Goal: Task Accomplishment & Management: Manage account settings

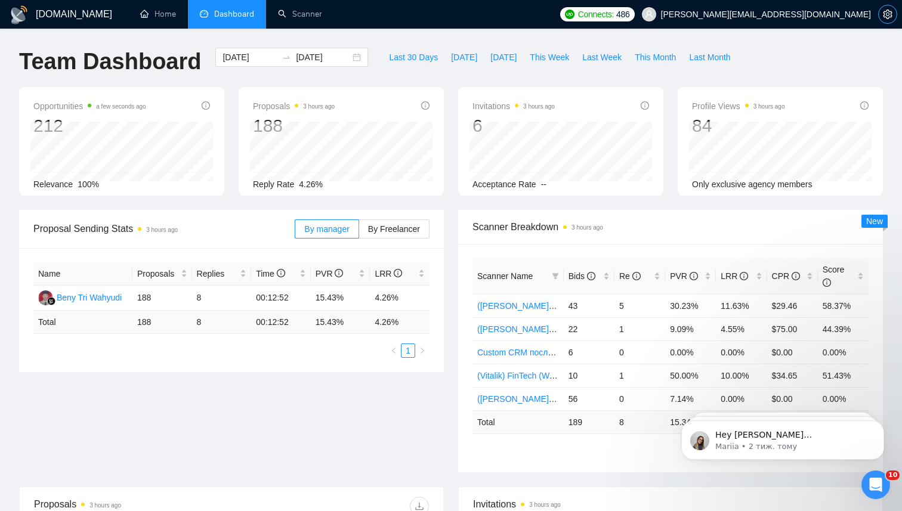
click at [885, 15] on icon "setting" at bounding box center [888, 15] width 10 height 10
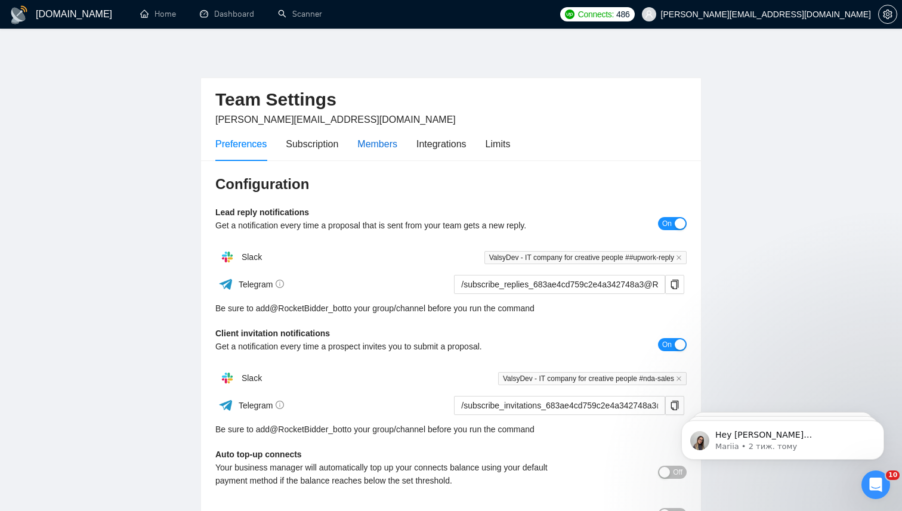
click at [378, 141] on div "Members" at bounding box center [377, 144] width 40 height 15
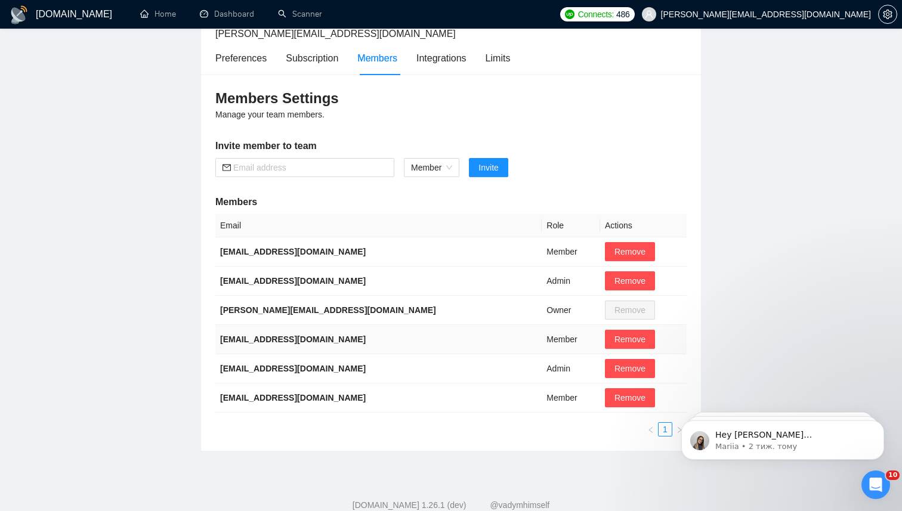
scroll to position [88, 0]
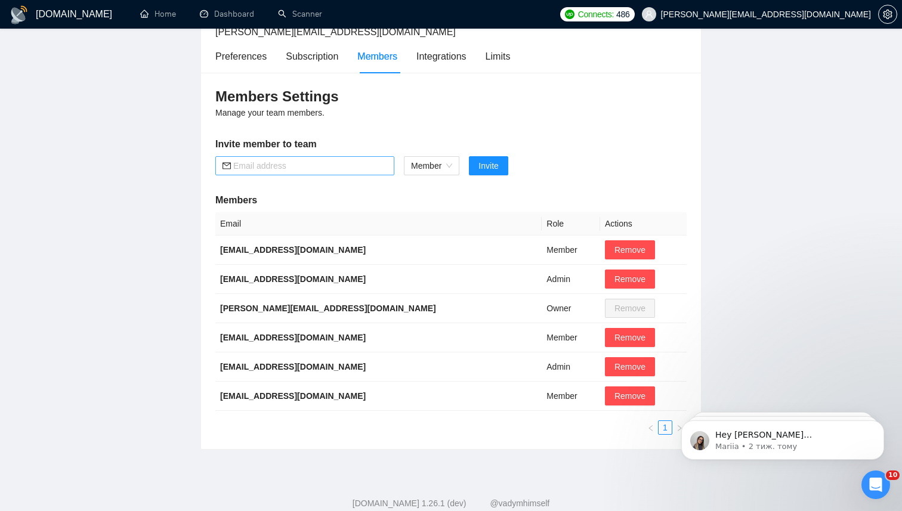
click at [332, 166] on input "text" at bounding box center [310, 165] width 154 height 13
paste input "[EMAIL_ADDRESS][DOMAIN_NAME]"
type input "[EMAIL_ADDRESS][DOMAIN_NAME]"
click at [497, 165] on span "Invite" at bounding box center [488, 165] width 20 height 13
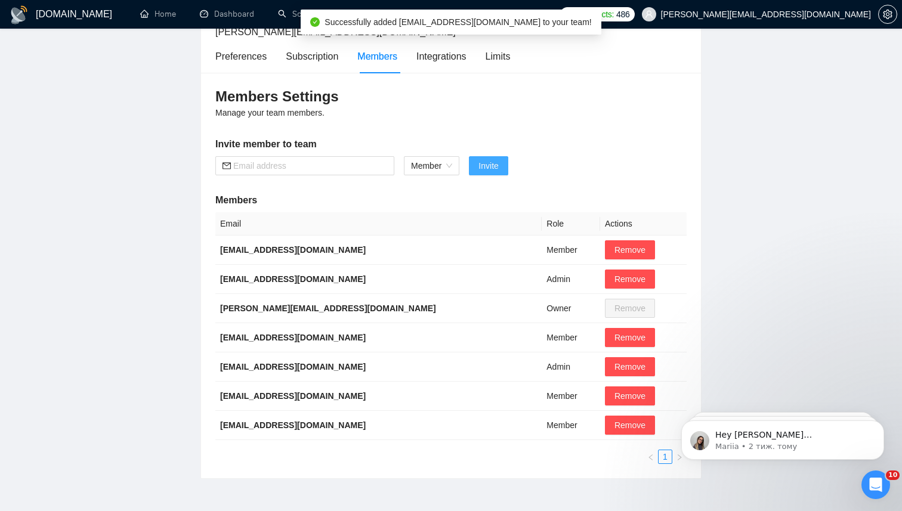
scroll to position [44, 0]
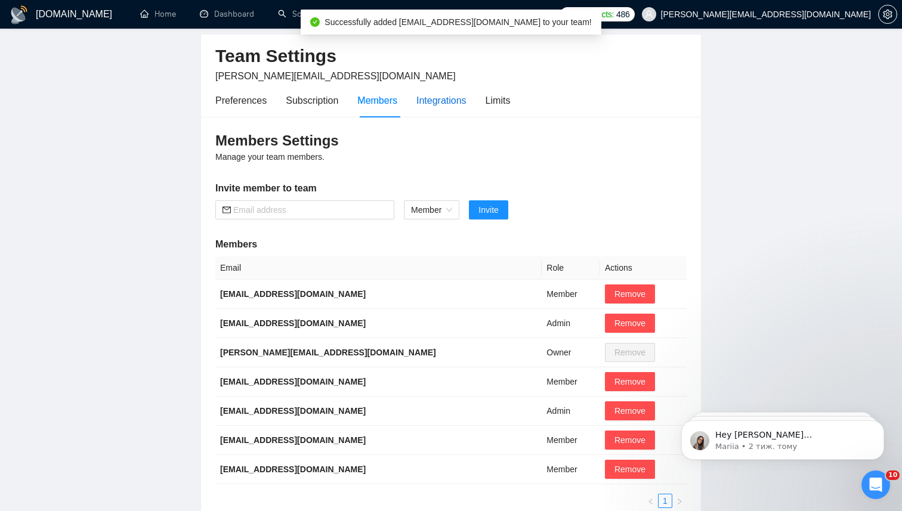
click at [442, 97] on div "Integrations" at bounding box center [441, 100] width 50 height 15
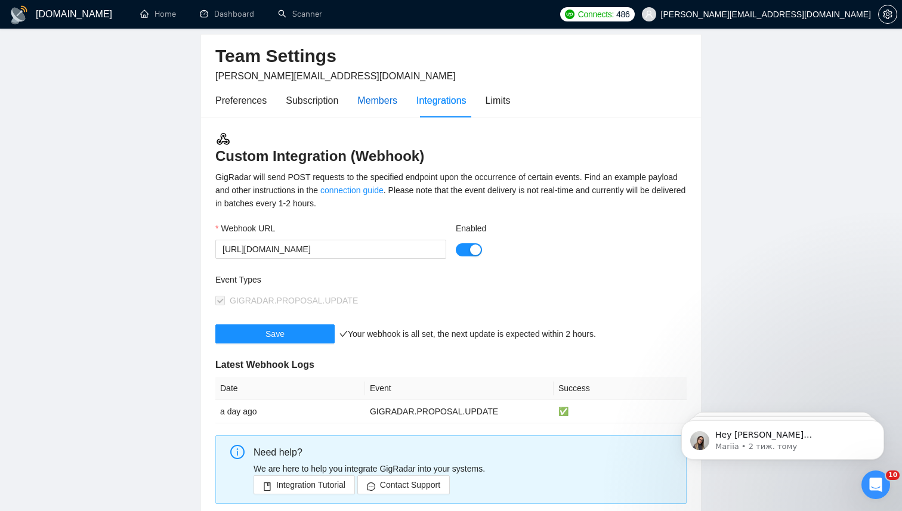
click at [375, 98] on div "Members" at bounding box center [377, 100] width 40 height 15
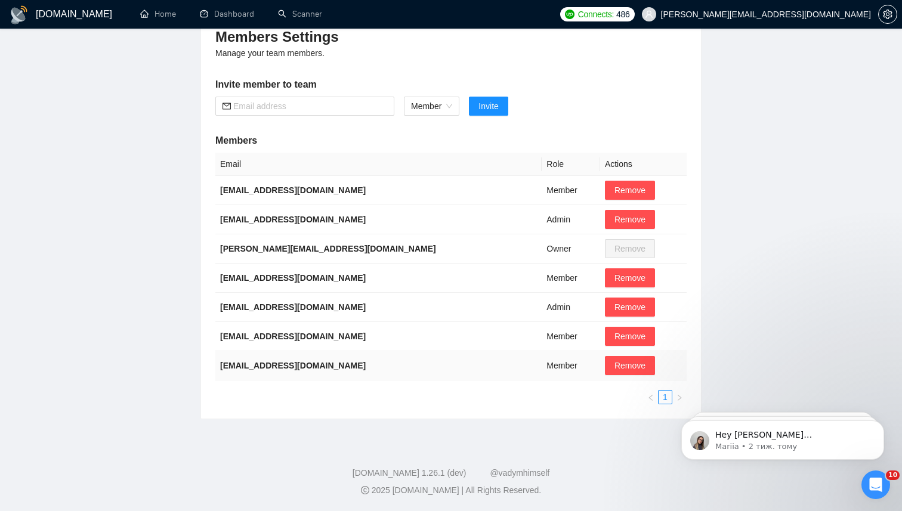
click at [542, 363] on td "Member" at bounding box center [571, 365] width 58 height 29
click at [307, 365] on b "[EMAIL_ADDRESS][DOMAIN_NAME]" at bounding box center [293, 366] width 146 height 10
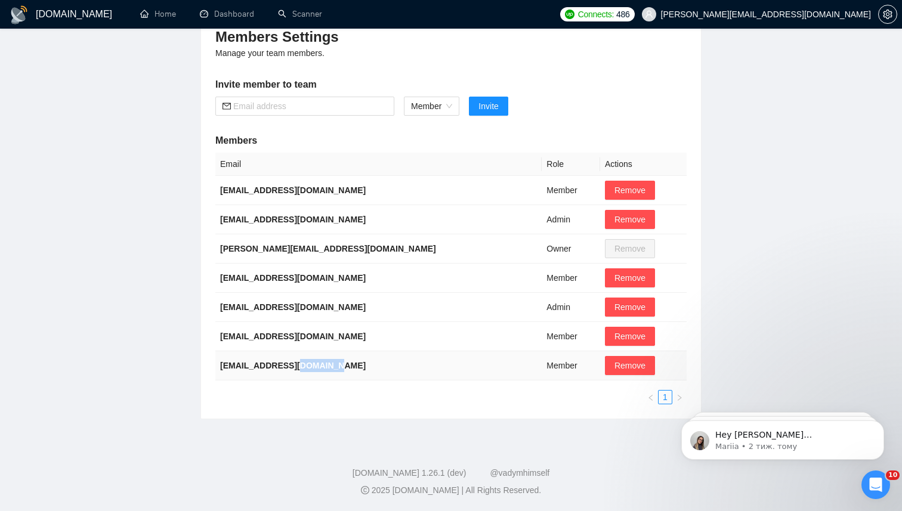
click at [307, 365] on b "[EMAIL_ADDRESS][DOMAIN_NAME]" at bounding box center [293, 366] width 146 height 10
copy b "[EMAIL_ADDRESS][DOMAIN_NAME]"
click at [614, 363] on span "Remove" at bounding box center [629, 365] width 31 height 13
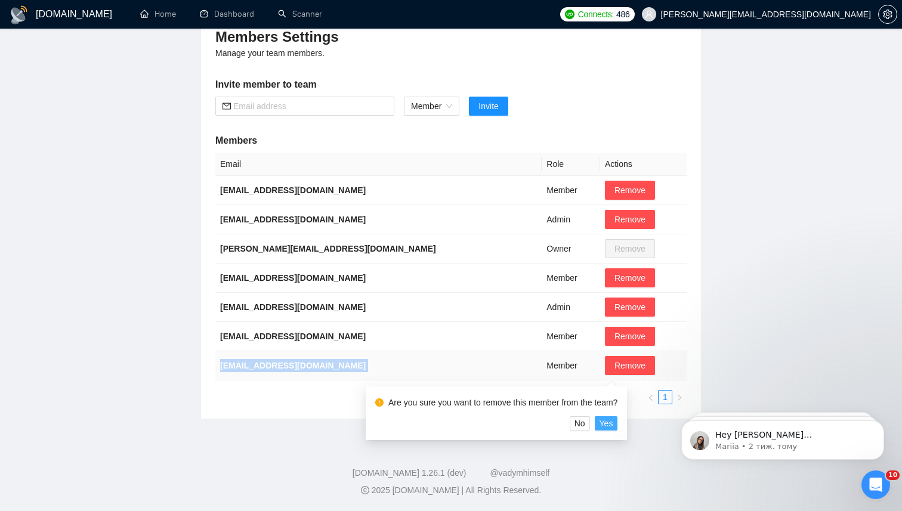
click at [612, 426] on span "Yes" at bounding box center [606, 423] width 14 height 13
click at [613, 425] on span "Yes" at bounding box center [606, 423] width 14 height 13
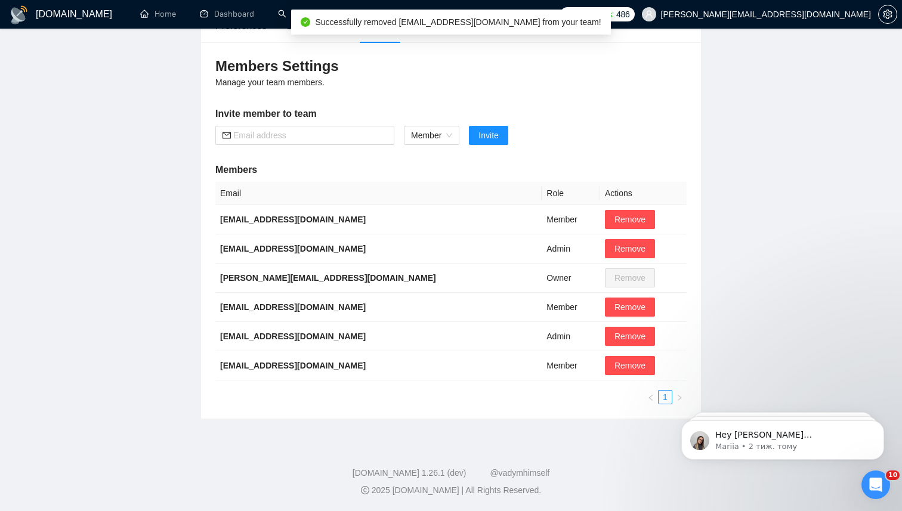
scroll to position [118, 0]
click at [292, 139] on input "text" at bounding box center [310, 135] width 154 height 13
paste input "[EMAIL_ADDRESS][DOMAIN_NAME]"
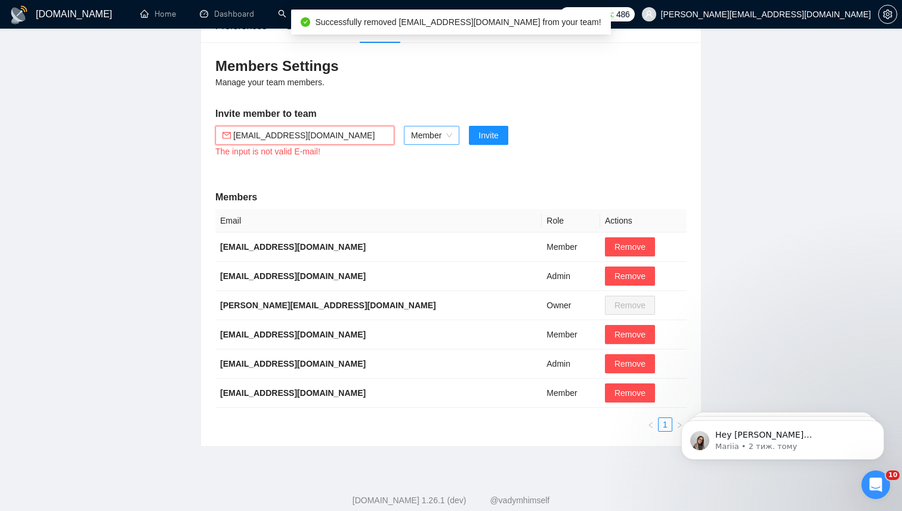
click at [433, 140] on span "Member" at bounding box center [431, 135] width 41 height 18
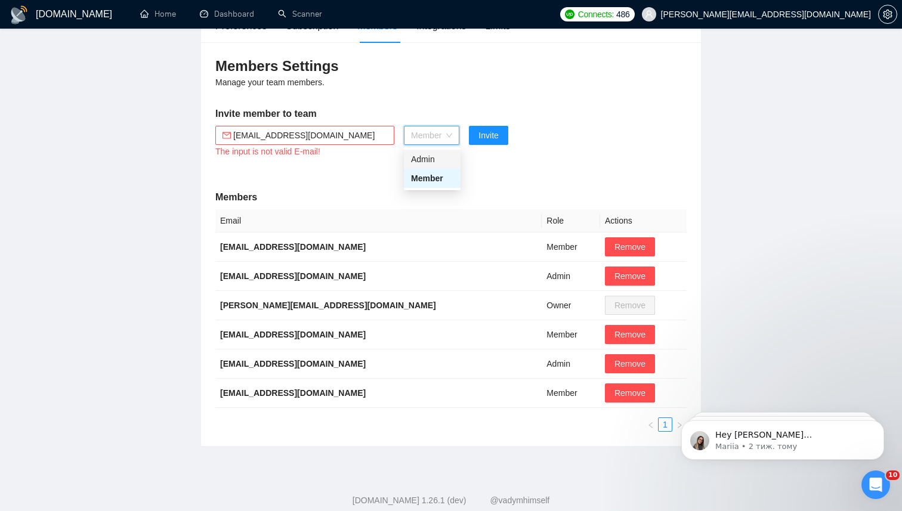
click at [442, 157] on div "Admin" at bounding box center [432, 159] width 42 height 13
click at [378, 137] on input "[EMAIL_ADDRESS][DOMAIN_NAME]" at bounding box center [310, 135] width 154 height 13
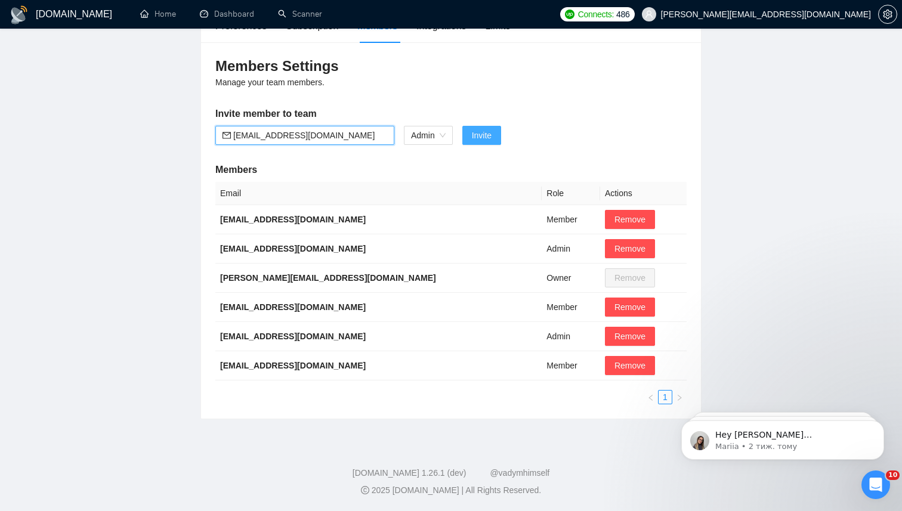
type input "[EMAIL_ADDRESS][DOMAIN_NAME]"
click at [478, 134] on span "Invite" at bounding box center [482, 135] width 20 height 13
